Goal: Task Accomplishment & Management: Use online tool/utility

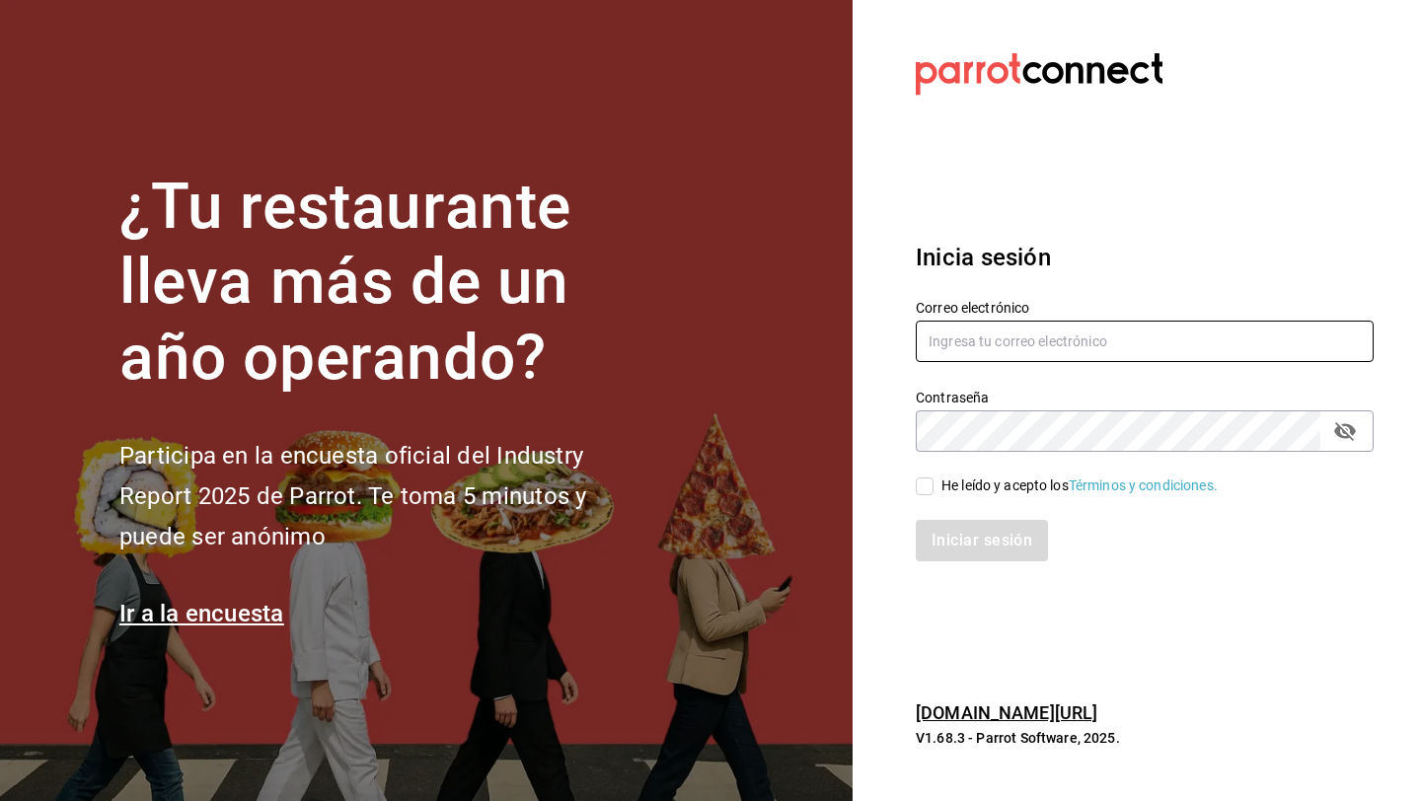
click at [1059, 339] on input "text" at bounding box center [1145, 341] width 458 height 41
type input "[EMAIL_ADDRESS][DOMAIN_NAME]"
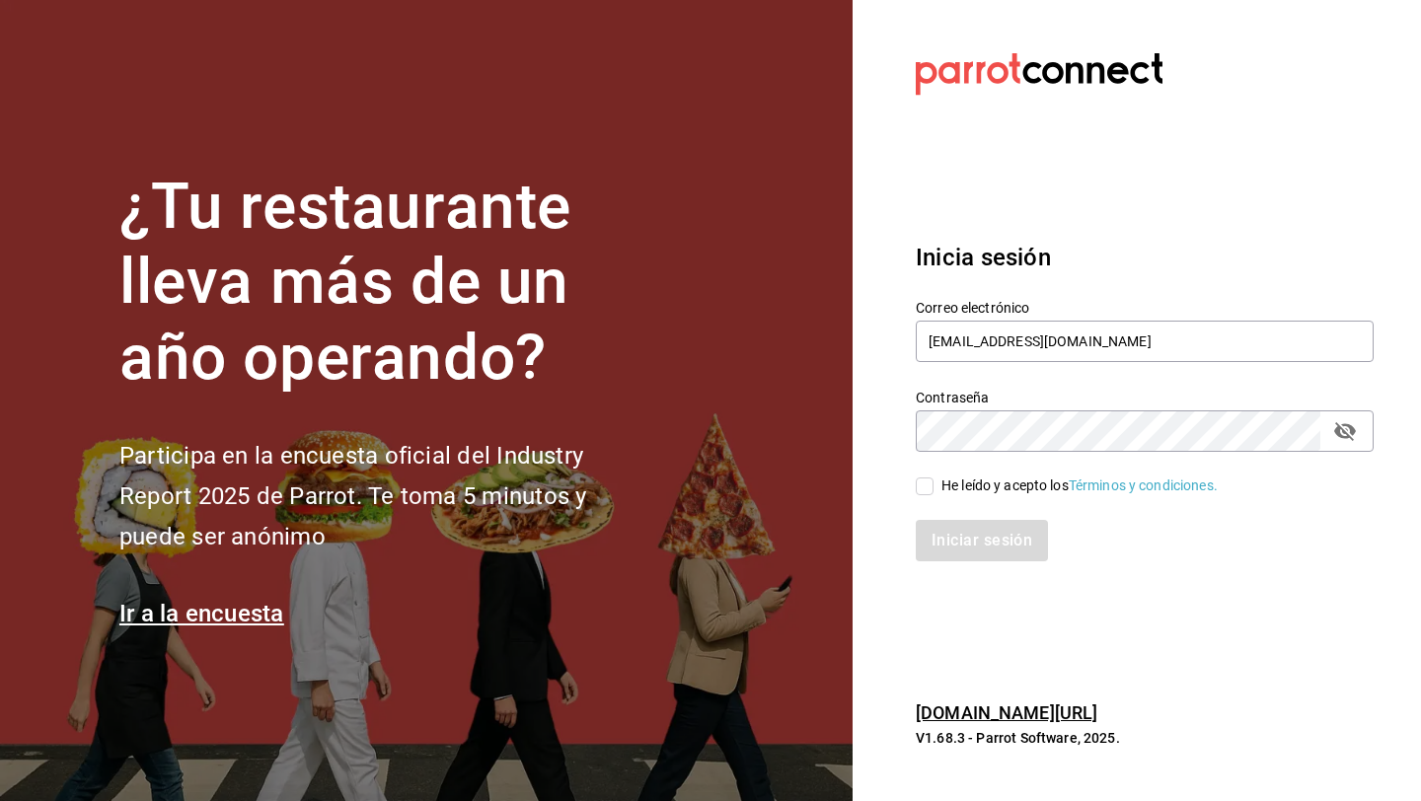
click at [932, 493] on input "He leído y acepto los Términos y condiciones." at bounding box center [925, 487] width 18 height 18
checkbox input "true"
click at [948, 542] on button "Iniciar sesión" at bounding box center [983, 540] width 134 height 41
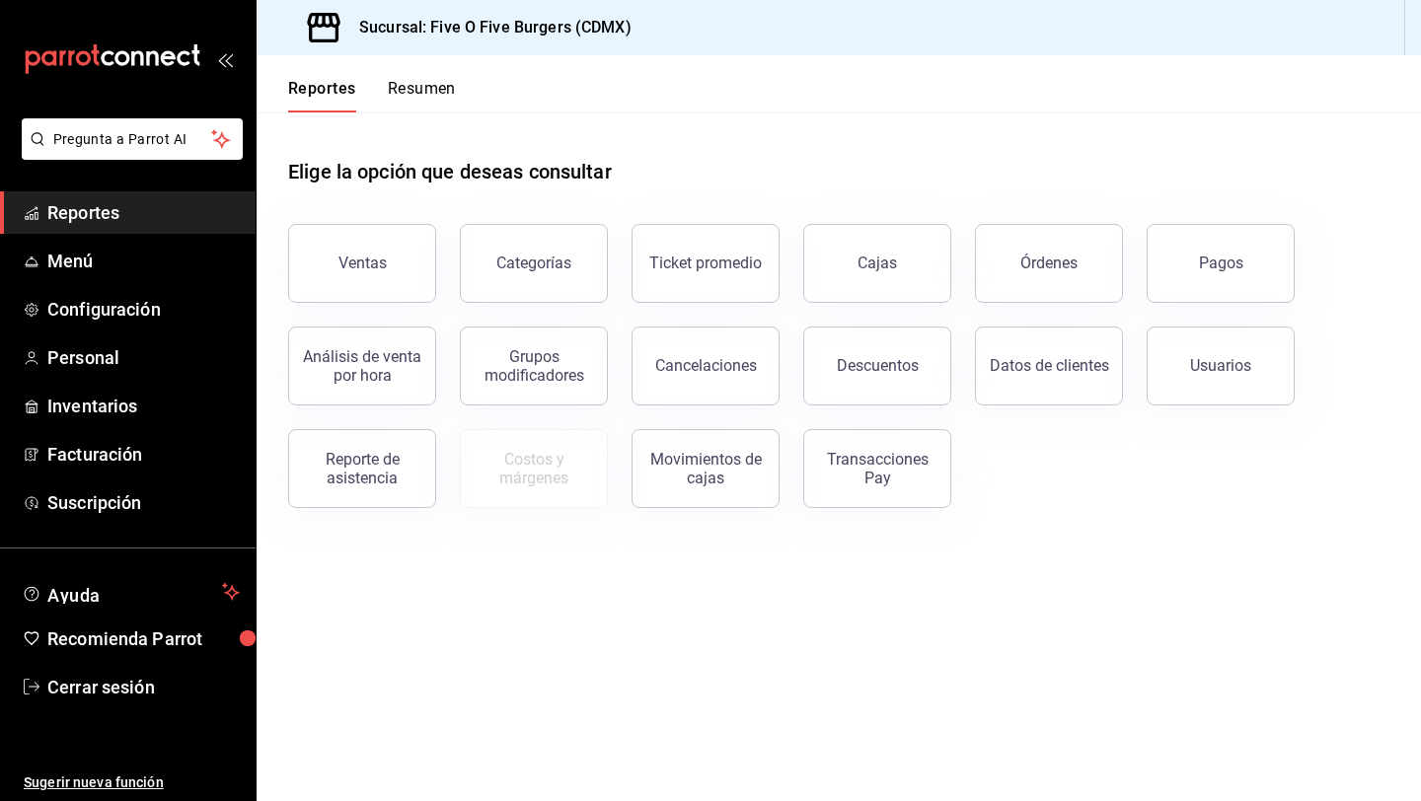
click at [413, 80] on button "Resumen" at bounding box center [422, 96] width 68 height 34
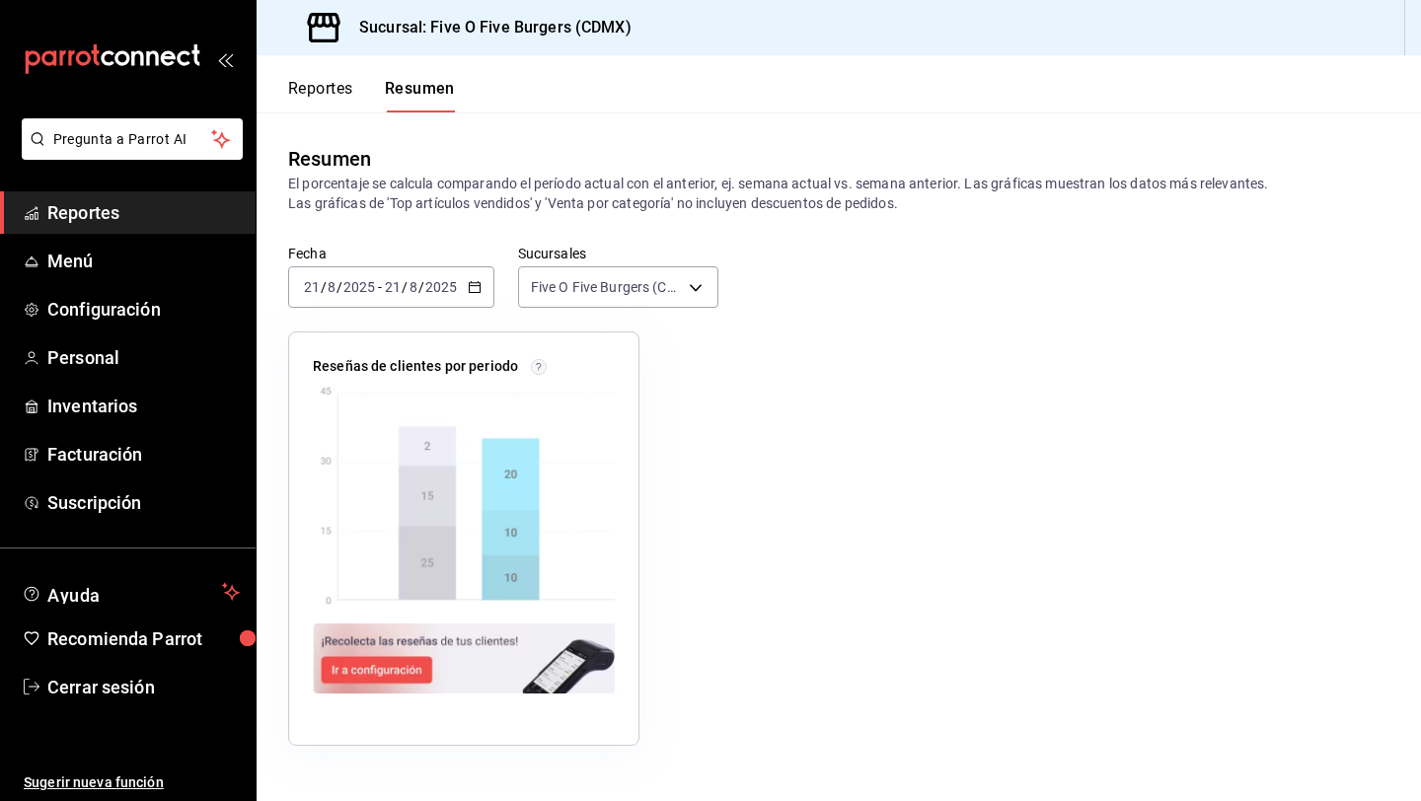
click at [430, 86] on button "Resumen" at bounding box center [420, 96] width 70 height 34
click at [81, 256] on span "Menú" at bounding box center [143, 261] width 192 height 27
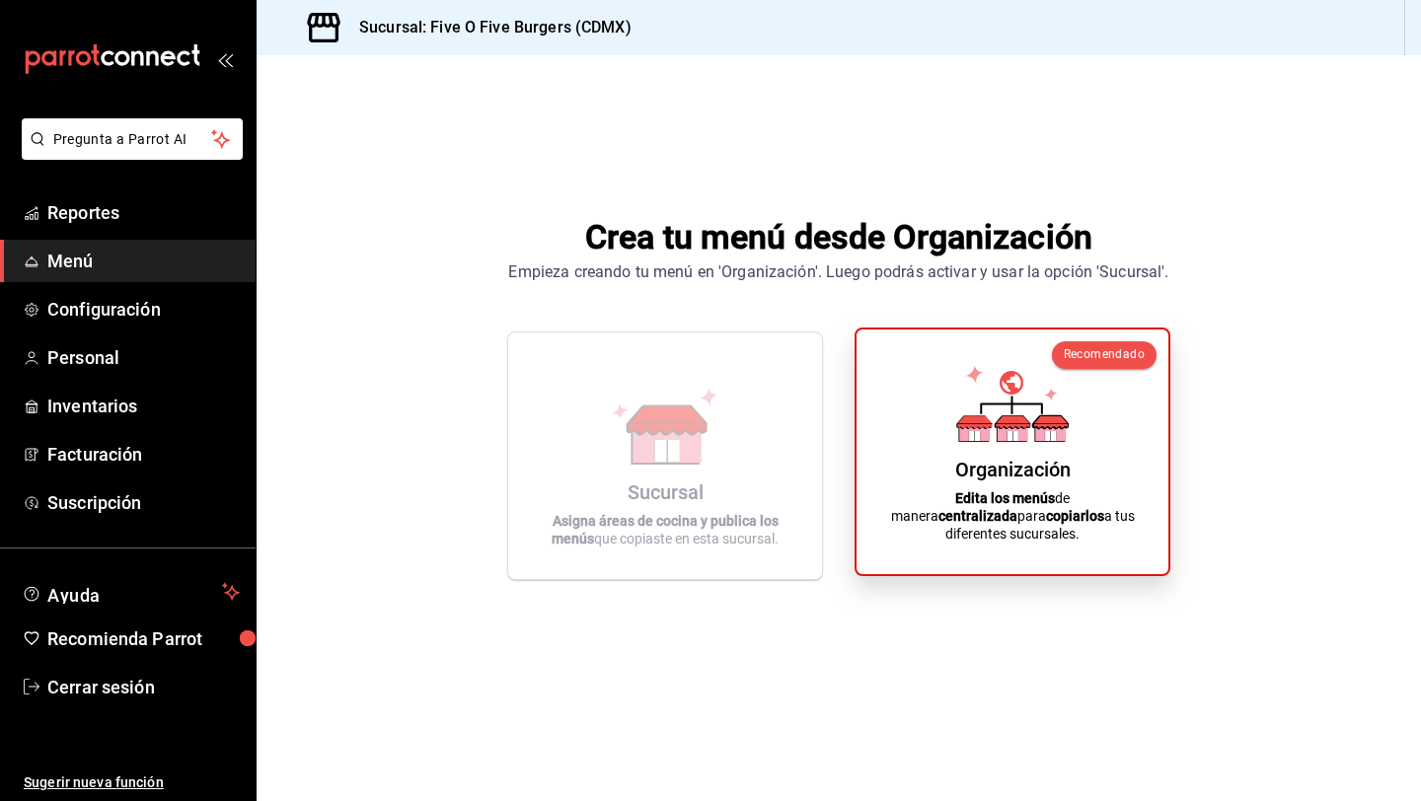
click at [939, 421] on div "Organización Edita los menús de manera centralizada para copiarlos a tus difere…" at bounding box center [1012, 451] width 265 height 213
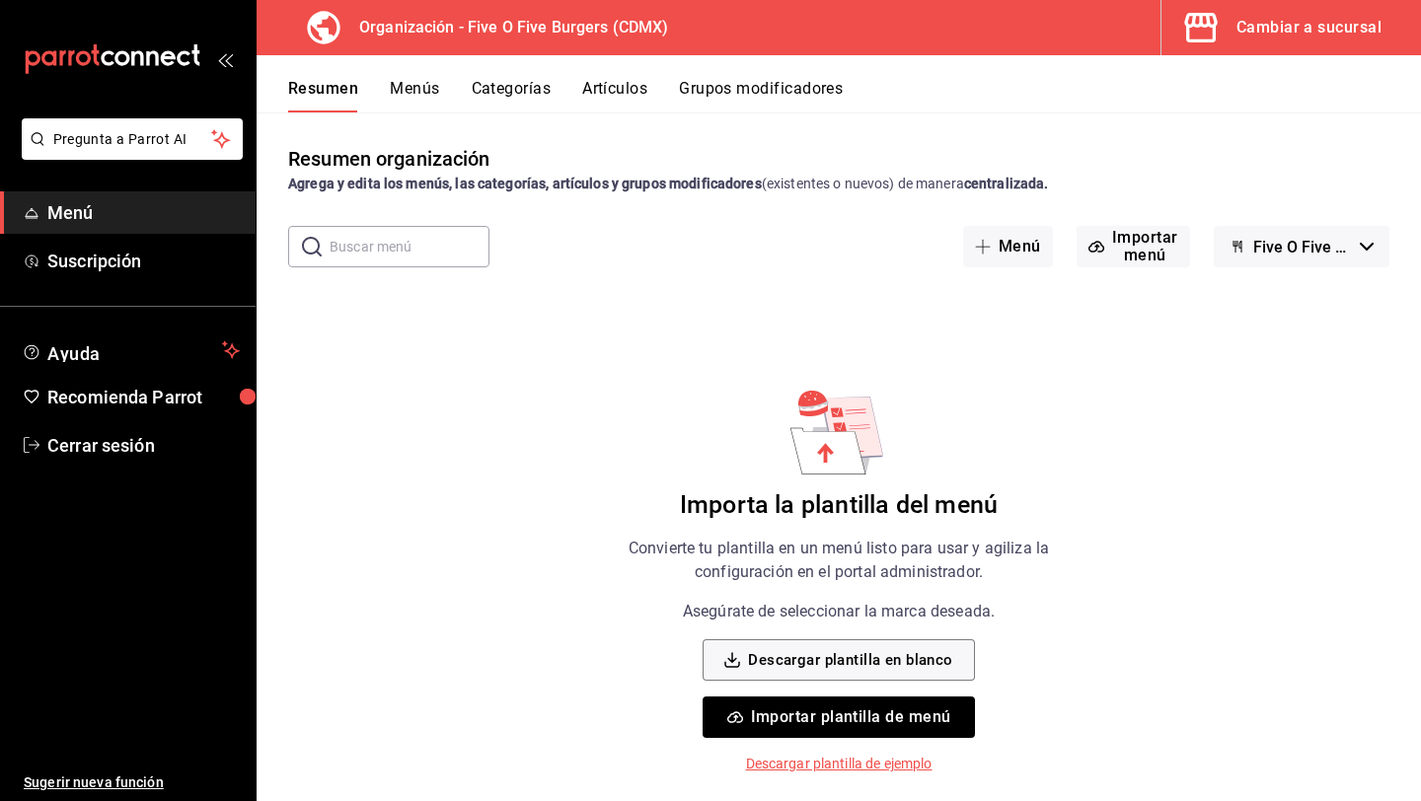
click at [828, 769] on p "Descargar plantilla de ejemplo" at bounding box center [839, 764] width 187 height 21
click at [880, 764] on p "Descargar plantilla de ejemplo" at bounding box center [839, 764] width 187 height 21
